Goal: Task Accomplishment & Management: Complete application form

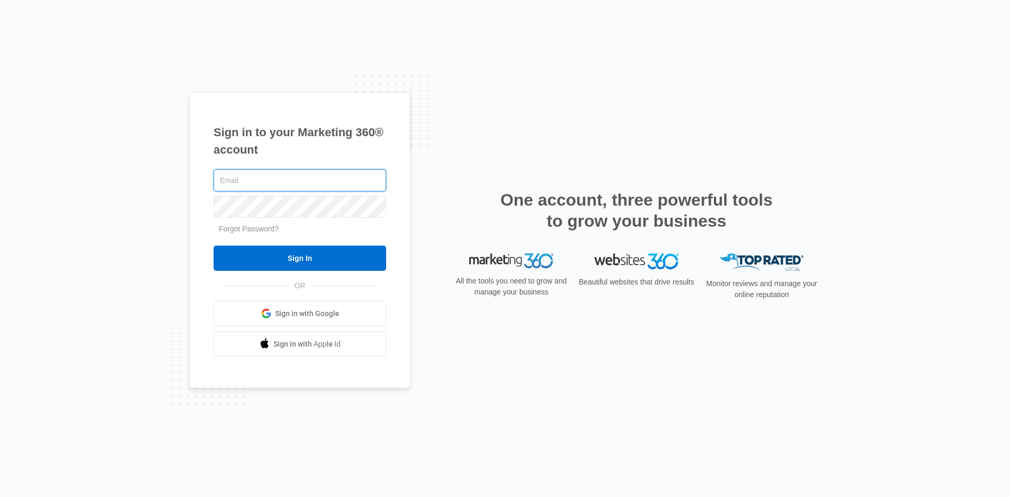
type input "[PERSON_NAME][EMAIL_ADDRESS][DOMAIN_NAME]"
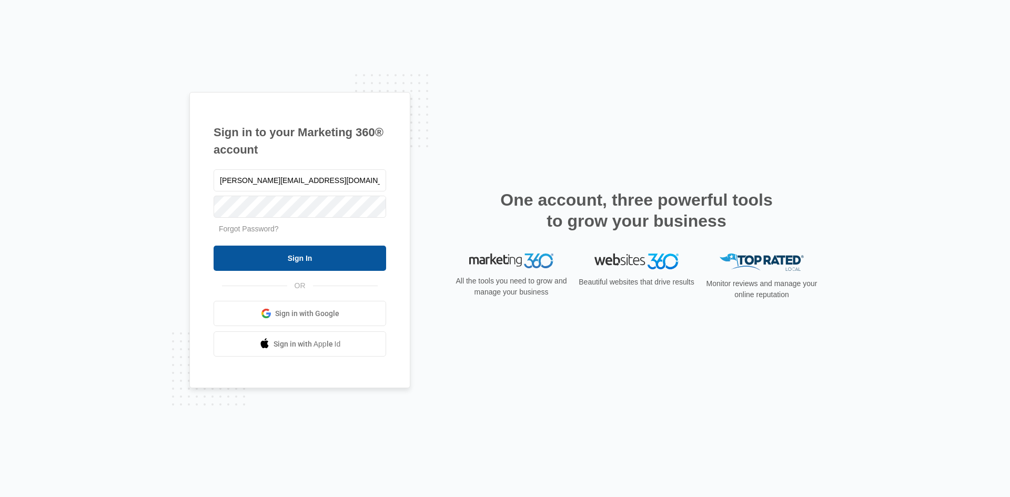
click at [313, 257] on input "Sign In" at bounding box center [300, 258] width 173 height 25
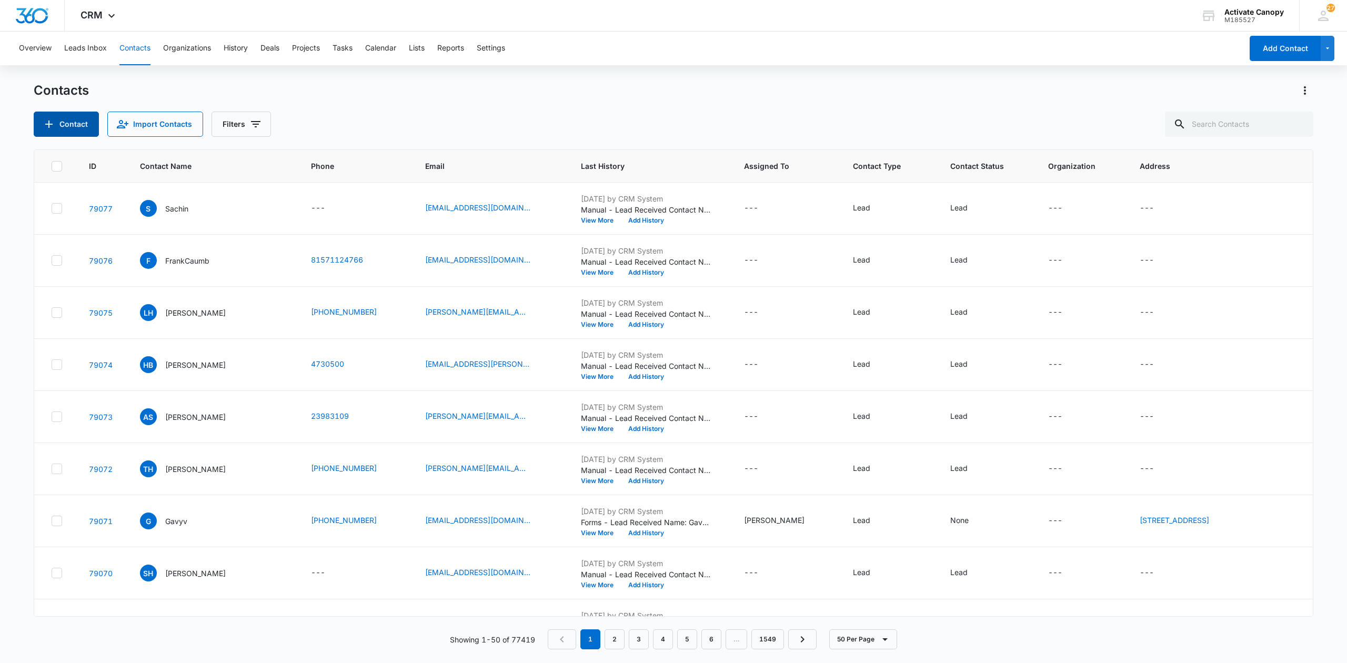
click at [64, 127] on button "Contact" at bounding box center [66, 124] width 65 height 25
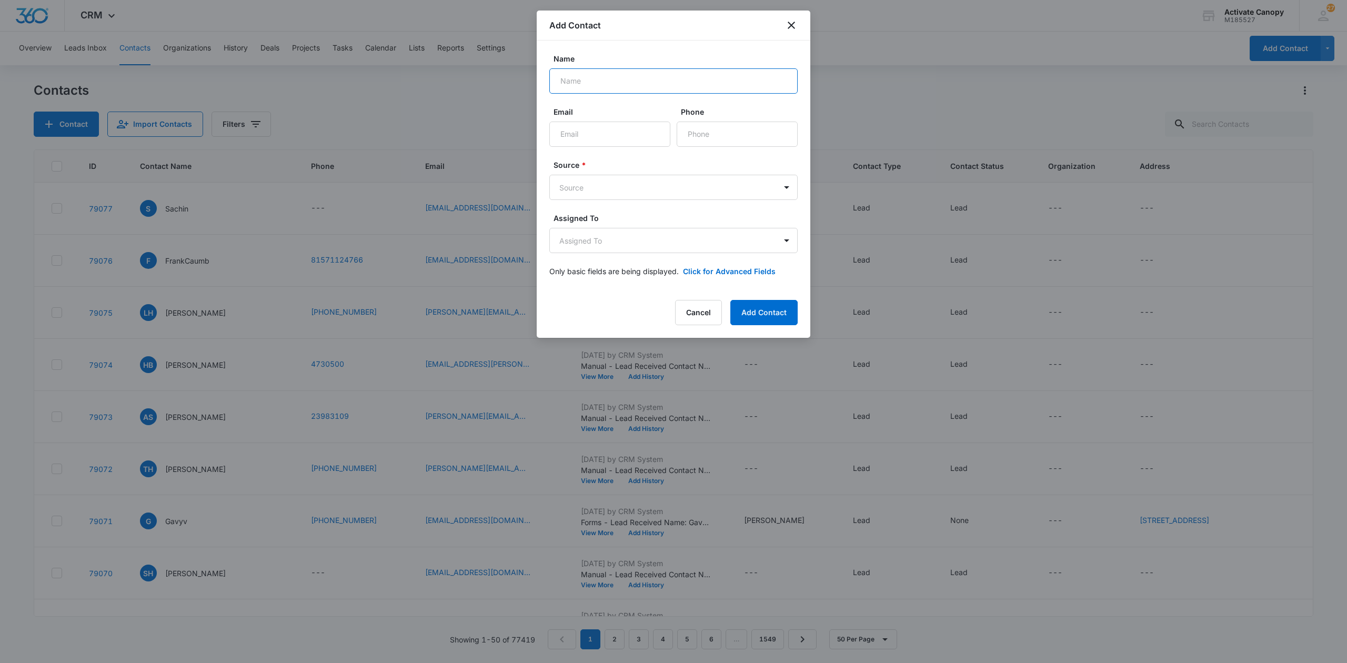
click at [597, 75] on input "Name" at bounding box center [673, 80] width 248 height 25
type input "Katie Warner"
paste input "katie.warner@luckystrikeent.com"
type input "katie.warner@luckystrikeent.com"
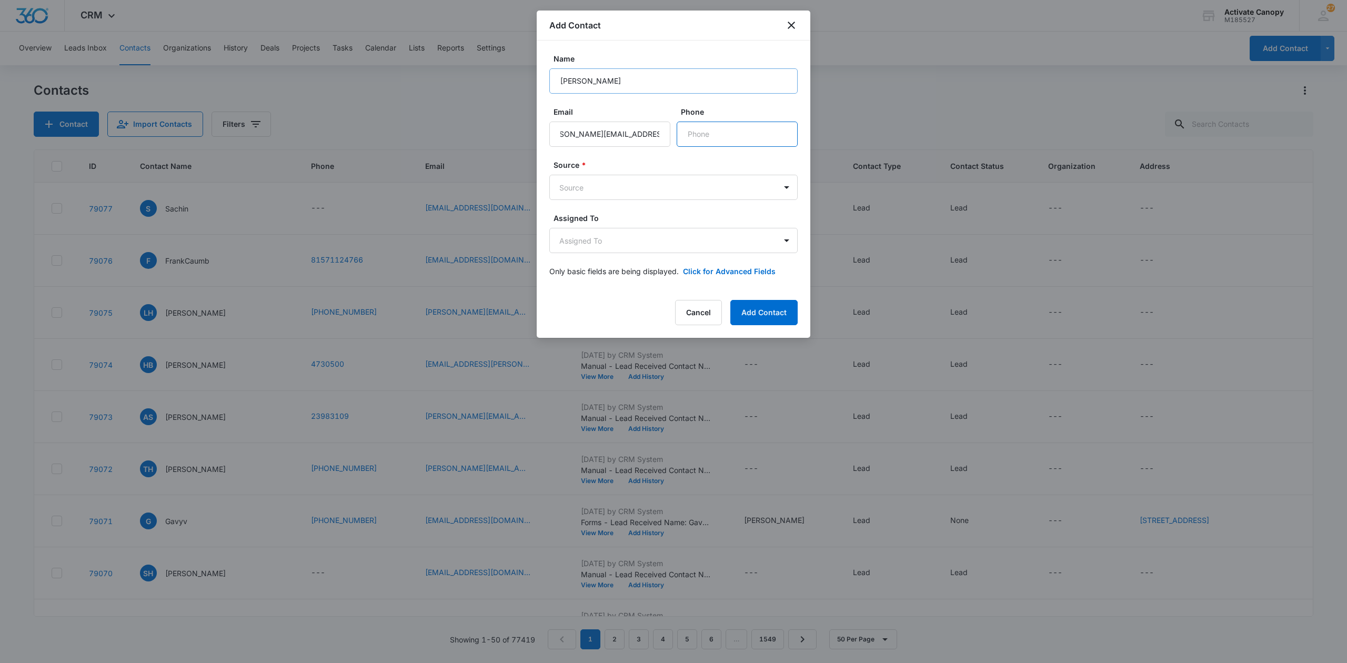
scroll to position [0, 0]
click at [642, 211] on form "Name Katie Warner Email katie.warner@luckystrikeent.com Phone Source * Source A…" at bounding box center [673, 171] width 248 height 236
click at [642, 196] on body "CRM Apps Reputation Websites Forms CRM Email Social POS Content Ads Intelligenc…" at bounding box center [673, 331] width 1347 height 663
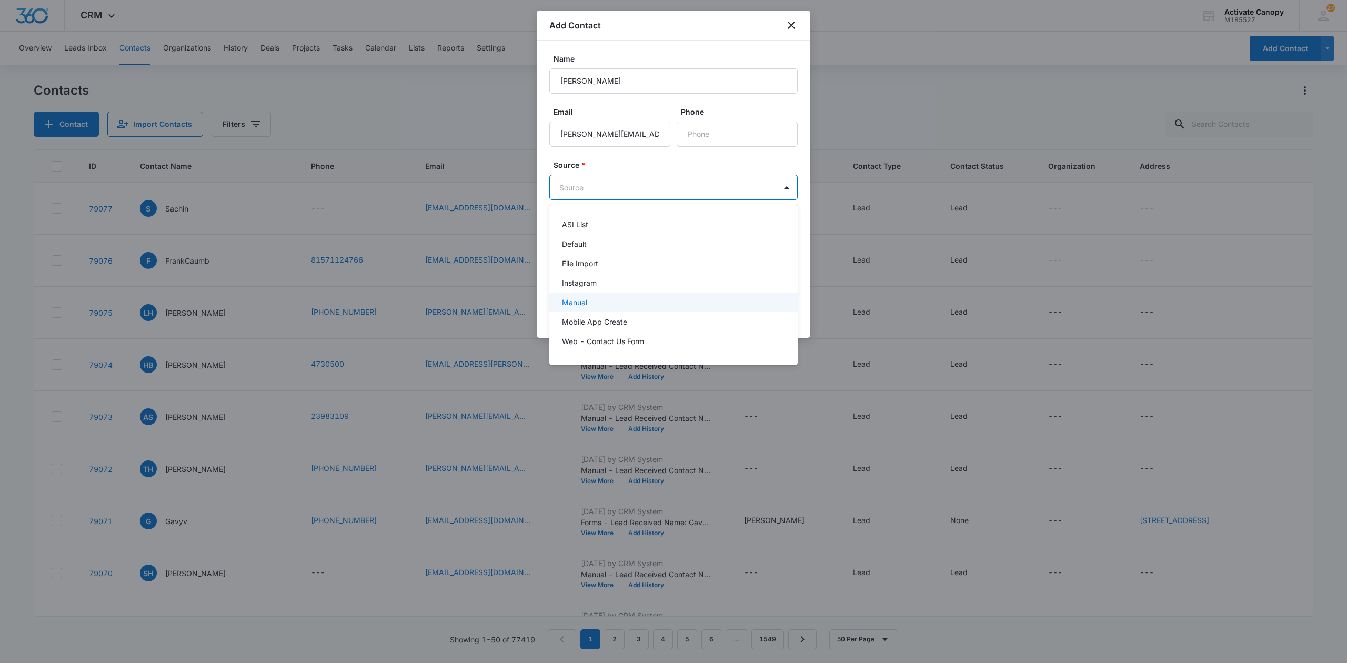
click at [611, 298] on div "Manual" at bounding box center [672, 302] width 221 height 11
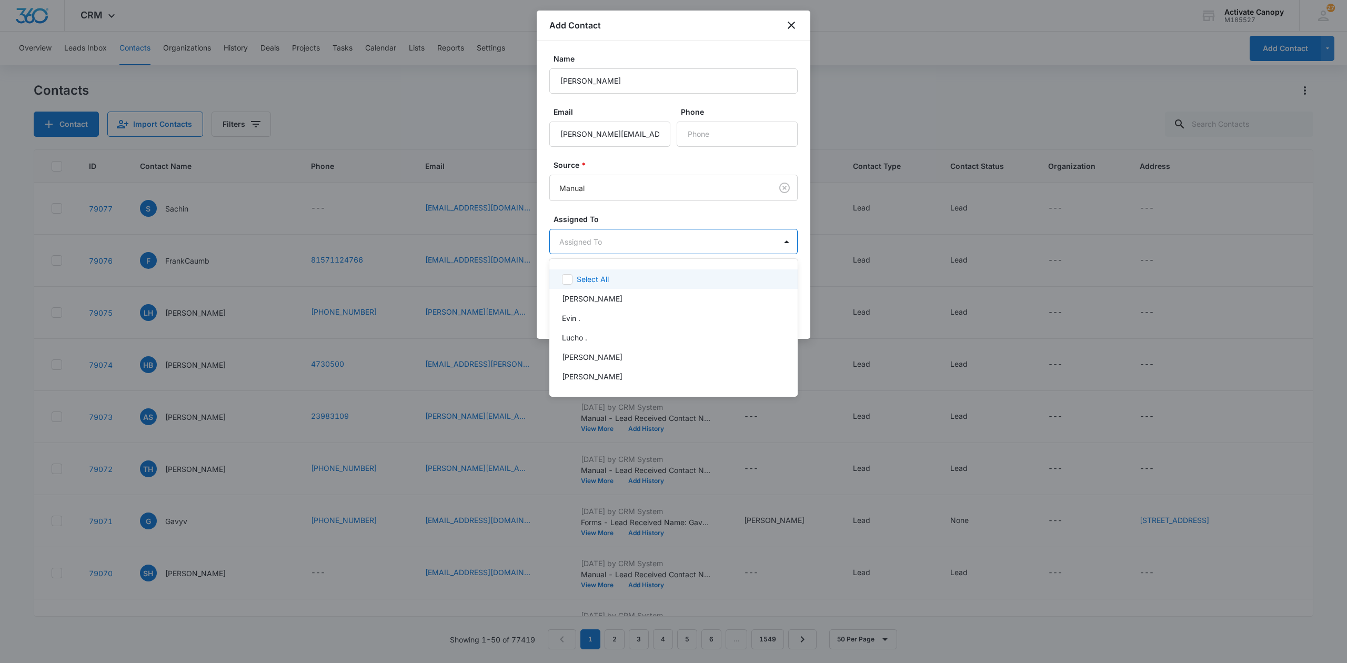
click at [625, 243] on body "CRM Apps Reputation Websites Forms CRM Email Social POS Content Ads Intelligenc…" at bounding box center [673, 331] width 1347 height 663
click at [621, 292] on div "Rusty Wolfe" at bounding box center [673, 298] width 248 height 19
click at [656, 215] on div at bounding box center [673, 331] width 1347 height 663
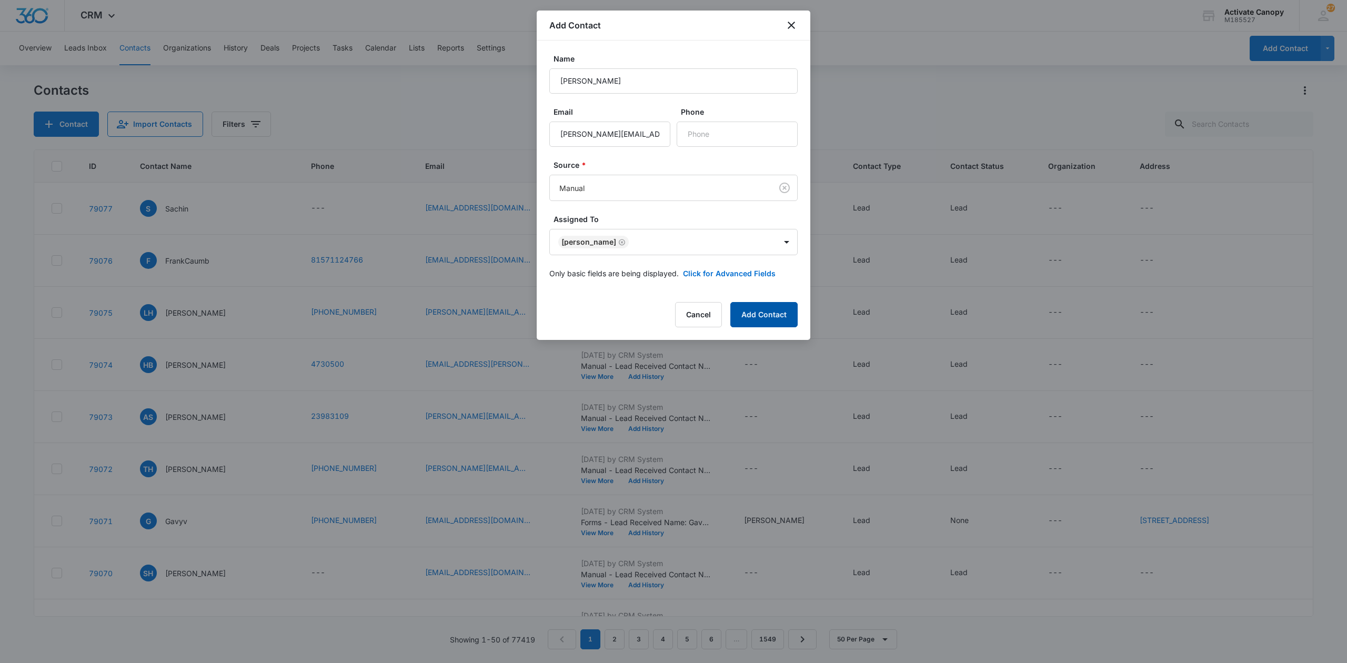
click at [759, 312] on button "Add Contact" at bounding box center [763, 314] width 67 height 25
